Goal: Transaction & Acquisition: Download file/media

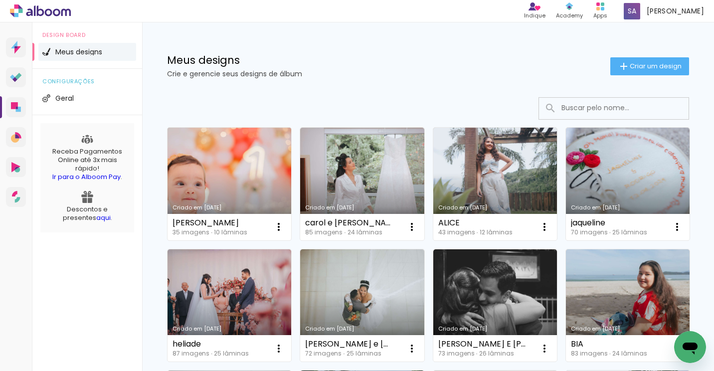
click at [220, 181] on link "Criado em [DATE]" at bounding box center [229, 184] width 124 height 113
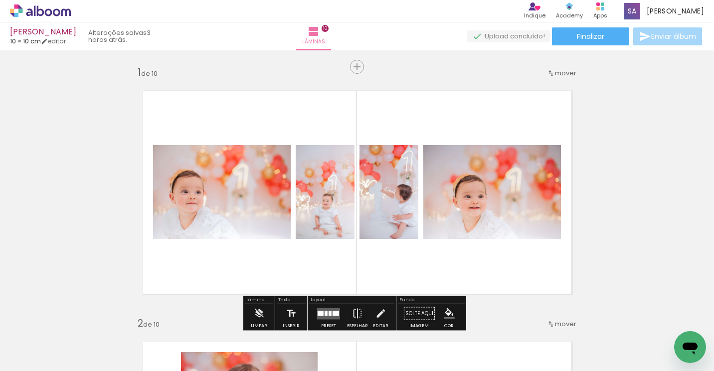
scroll to position [50, 0]
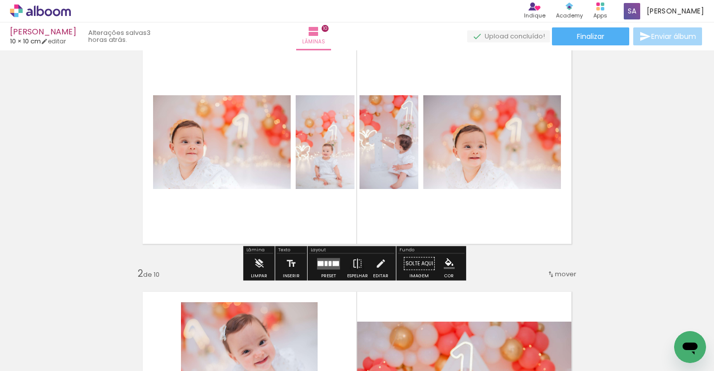
click at [328, 263] on div at bounding box center [329, 263] width 3 height 5
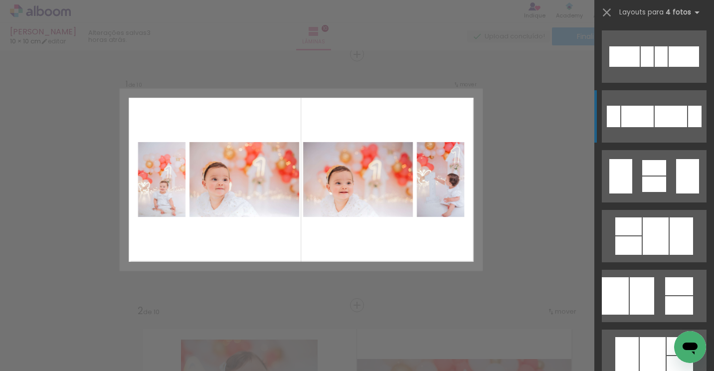
scroll to position [249, 0]
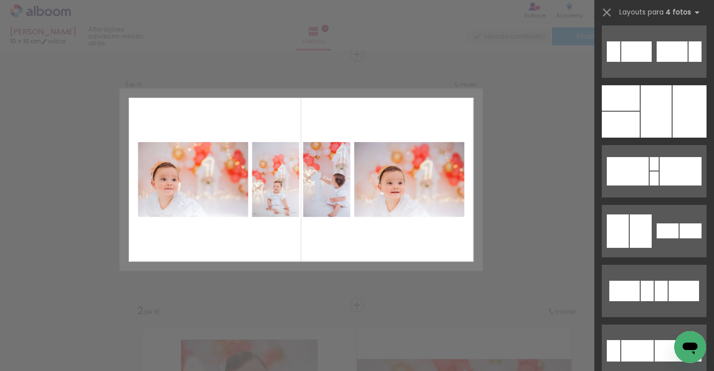
scroll to position [149, 0]
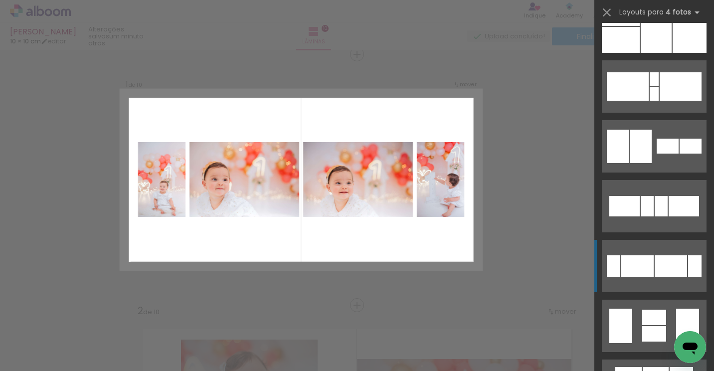
click at [656, 257] on div at bounding box center [670, 265] width 32 height 21
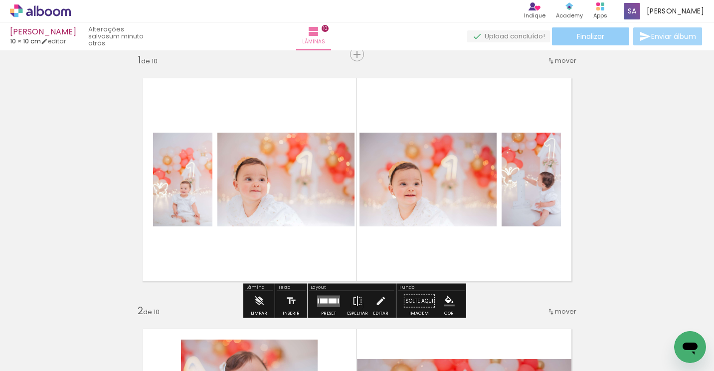
click at [584, 37] on span "Finalizar" at bounding box center [590, 36] width 27 height 7
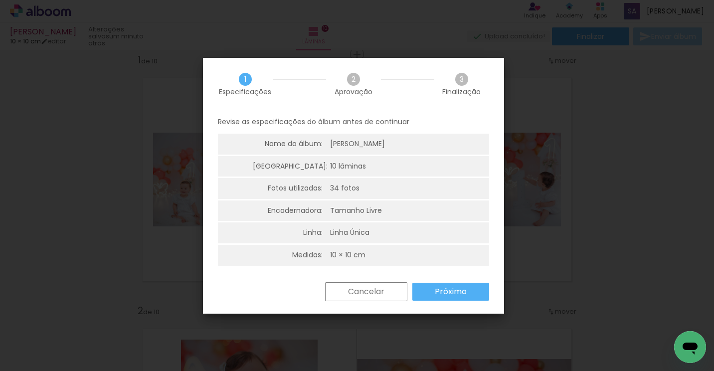
click at [0, 0] on slot "Próximo" at bounding box center [0, 0] width 0 height 0
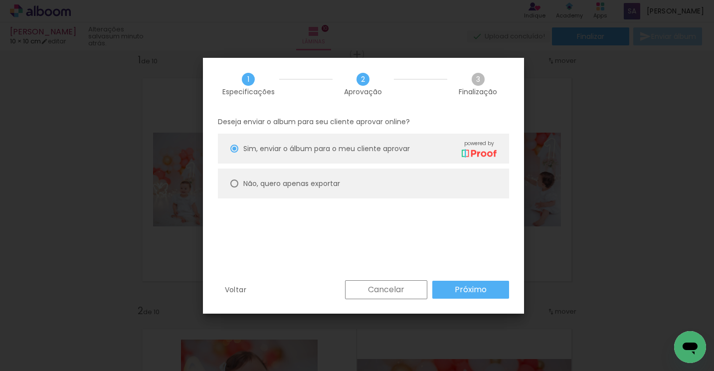
click at [0, 0] on slot "Não, quero apenas exportar" at bounding box center [0, 0] width 0 height 0
type paper-radio-button "on"
click at [477, 283] on paper-button "Próximo" at bounding box center [470, 290] width 77 height 18
type input "Alta, 300 DPI"
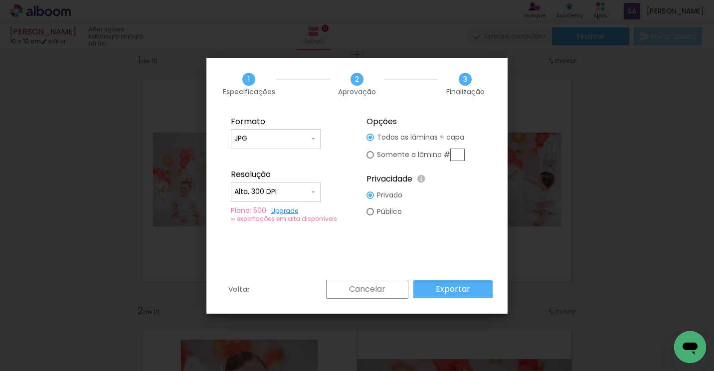
drag, startPoint x: 405, startPoint y: 154, endPoint x: 464, endPoint y: 156, distance: 59.3
click at [0, 0] on slot "Somente a lâmina #" at bounding box center [0, 0] width 0 height 0
type paper-radio-button "on"
click at [457, 155] on input "text" at bounding box center [457, 154] width 14 height 12
type input "1"
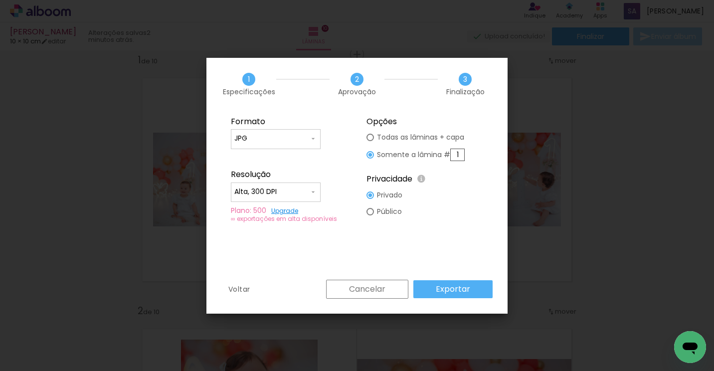
click at [0, 0] on slot "Exportar" at bounding box center [0, 0] width 0 height 0
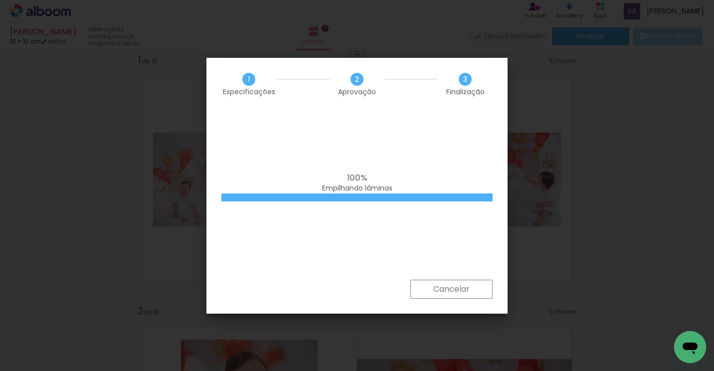
scroll to position [149, 0]
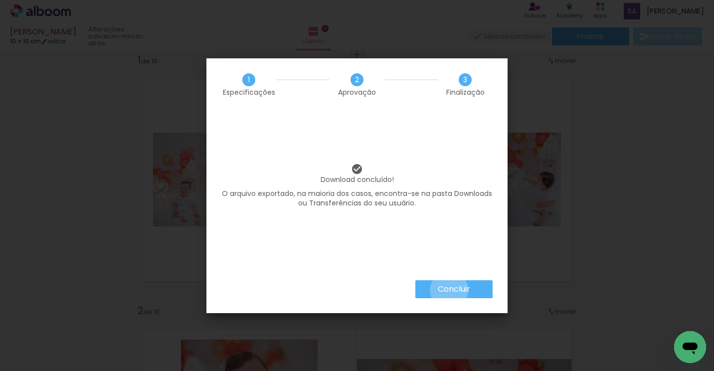
click at [0, 0] on slot "Concluir" at bounding box center [0, 0] width 0 height 0
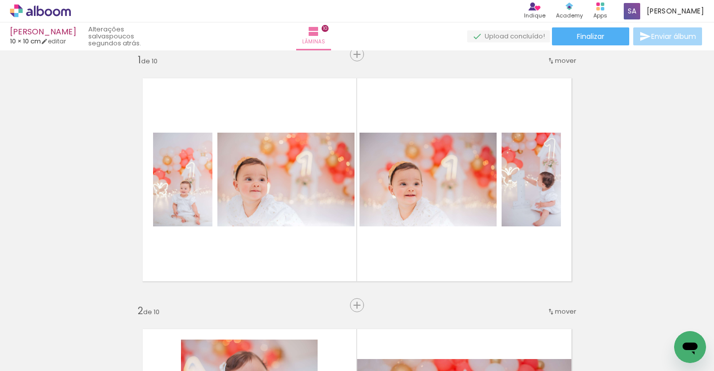
scroll to position [149, 0]
